Goal: Book appointment/travel/reservation

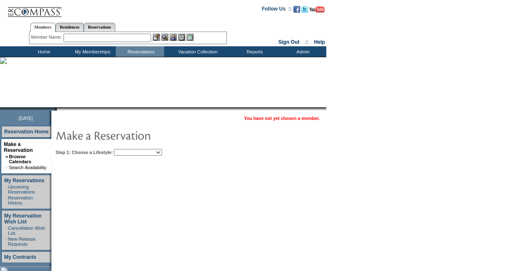
click at [162, 153] on select "Beach Leisure Metropolitan Mountain OIAL for Adventure OIAL for Couples OIAL fo…" at bounding box center [138, 152] width 48 height 7
click at [128, 149] on select "Beach Leisure Metropolitan Mountain OIAL for Adventure OIAL for Couples OIAL fo…" at bounding box center [138, 152] width 48 height 7
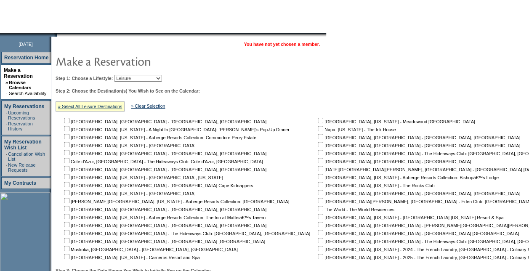
scroll to position [84, 0]
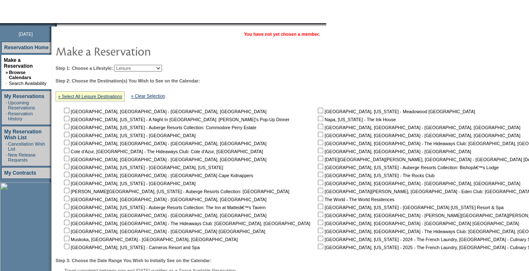
click at [162, 69] on select "Beach Leisure Metropolitan Mountain OIAL for Adventure OIAL for Couples OIAL fo…" at bounding box center [138, 68] width 48 height 7
click at [128, 65] on select "Beach Leisure Metropolitan Mountain OIAL for Adventure OIAL for Couples OIAL fo…" at bounding box center [138, 68] width 48 height 7
click at [157, 74] on td "Step 1: Choose a Lifestyle: Beach Leisure Metropolitan Mountain OIAL for Advent…" at bounding box center [339, 175] width 573 height 228
click at [159, 71] on td "Step 1: Choose a Lifestyle: Beach Leisure Metropolitan Mountain OIAL for Advent…" at bounding box center [339, 175] width 573 height 228
click at [162, 68] on select "Beach Leisure Metropolitan Mountain OIAL for Adventure OIAL for Couples OIAL fo…" at bounding box center [138, 68] width 48 height 7
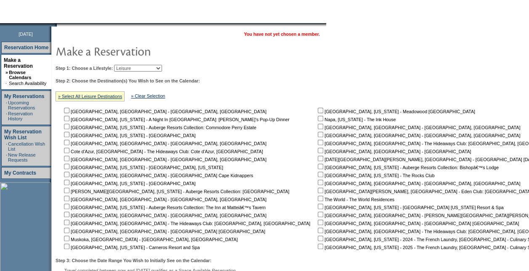
select select "Beach"
click at [128, 65] on select "Beach Leisure Metropolitan Mountain OIAL for Adventure OIAL for Couples OIAL fo…" at bounding box center [138, 68] width 48 height 7
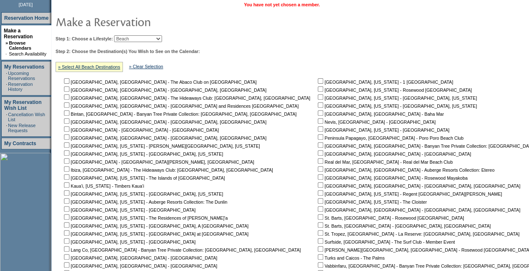
scroll to position [126, 0]
